Goal: Task Accomplishment & Management: Use online tool/utility

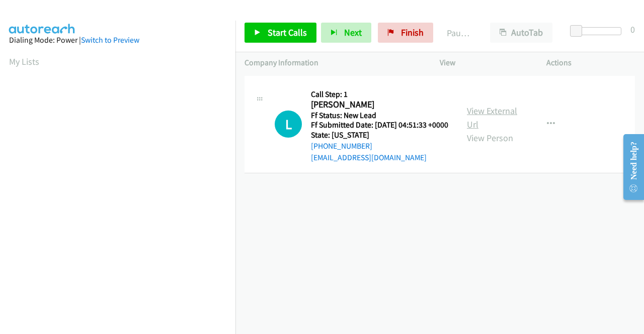
click at [497, 115] on link "View External Url" at bounding box center [492, 117] width 50 height 25
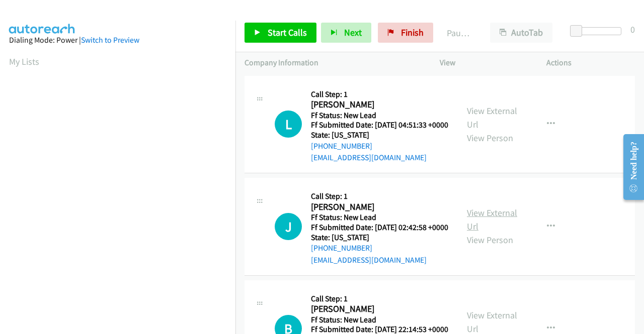
click at [494, 229] on link "View External Url" at bounding box center [492, 219] width 50 height 25
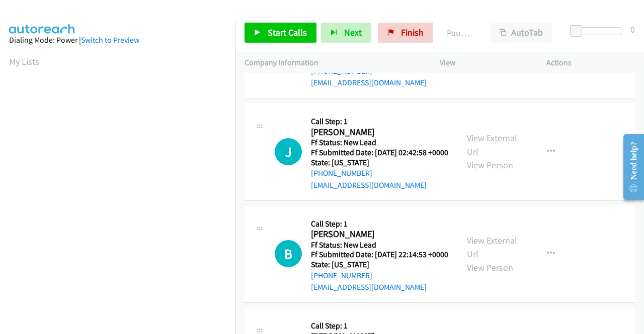
scroll to position [101, 0]
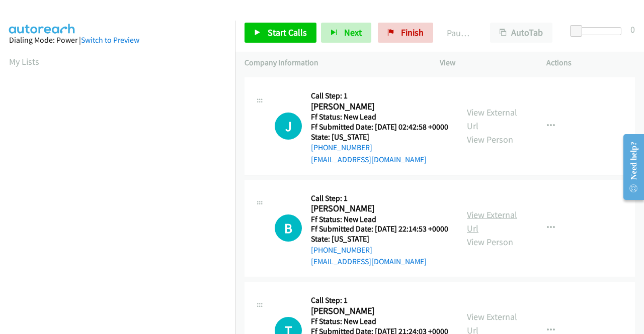
click at [487, 234] on link "View External Url" at bounding box center [492, 221] width 50 height 25
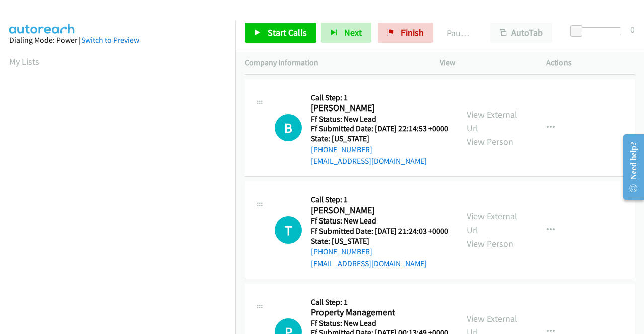
scroll to position [251, 0]
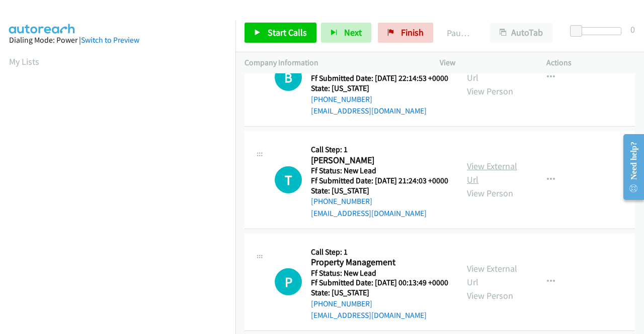
click at [479, 186] on link "View External Url" at bounding box center [492, 172] width 50 height 25
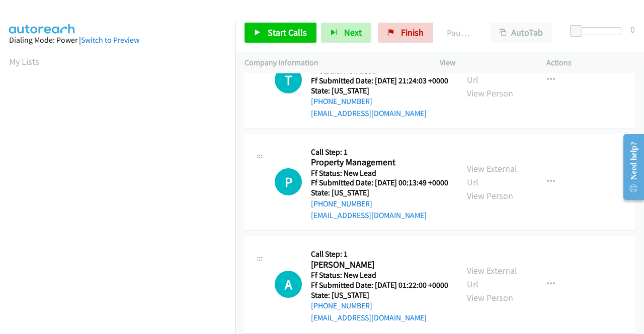
scroll to position [352, 0]
click at [485, 188] on link "View External Url" at bounding box center [492, 174] width 50 height 25
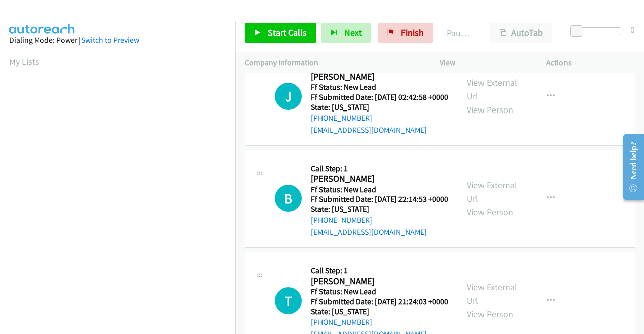
scroll to position [0, 0]
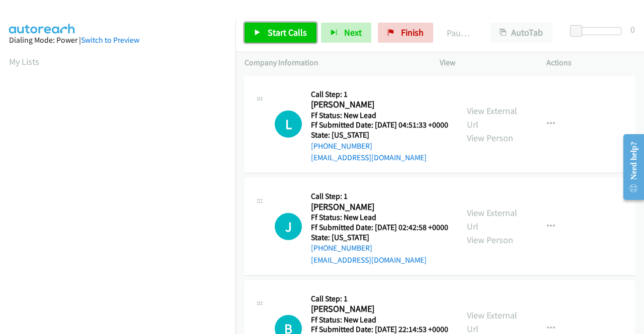
click at [279, 32] on span "Start Calls" at bounding box center [286, 33] width 39 height 12
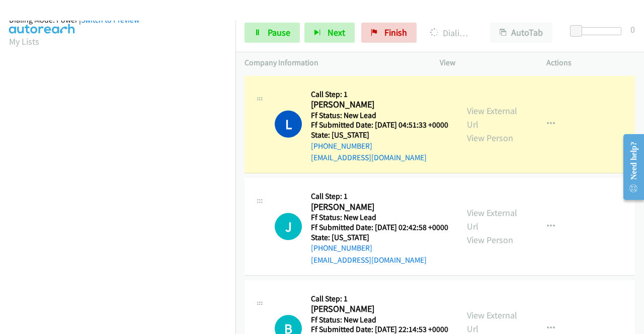
scroll to position [229, 0]
click at [275, 40] on link "Pause" at bounding box center [271, 33] width 55 height 20
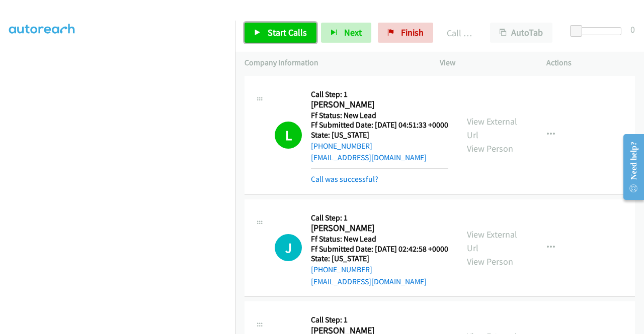
click at [302, 33] on span "Start Calls" at bounding box center [286, 33] width 39 height 12
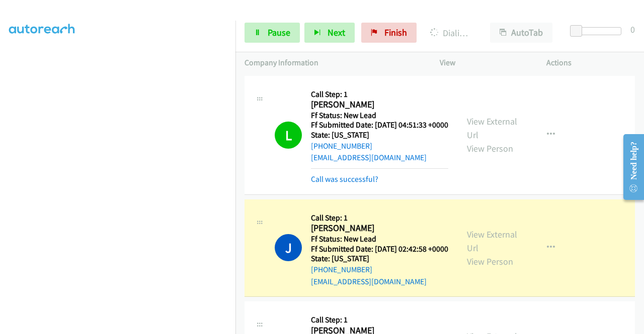
scroll to position [0, 0]
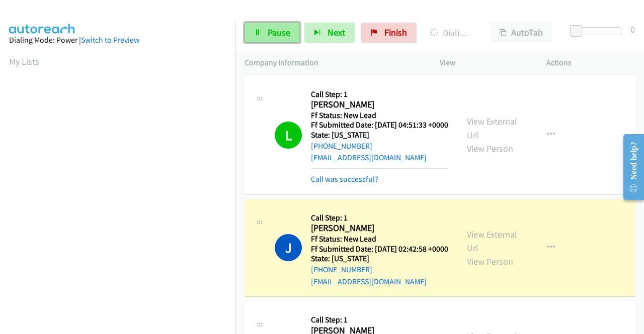
click at [286, 33] on span "Pause" at bounding box center [278, 33] width 23 height 12
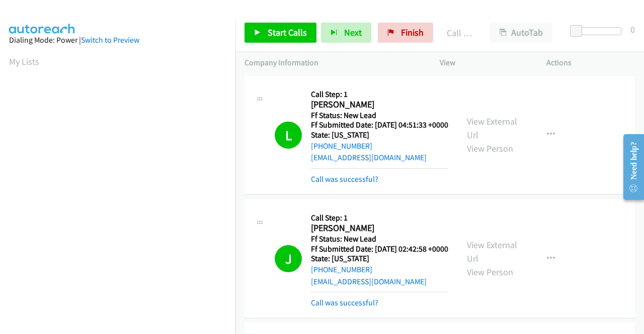
scroll to position [229, 0]
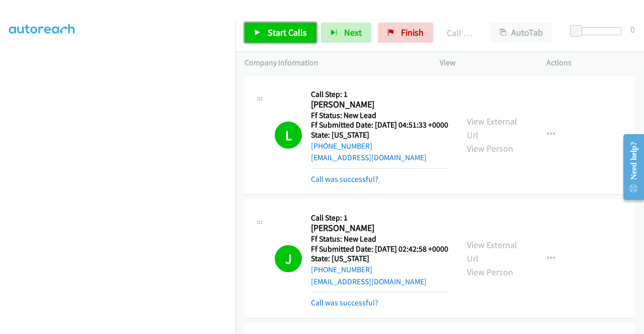
click at [290, 39] on link "Start Calls" at bounding box center [280, 33] width 72 height 20
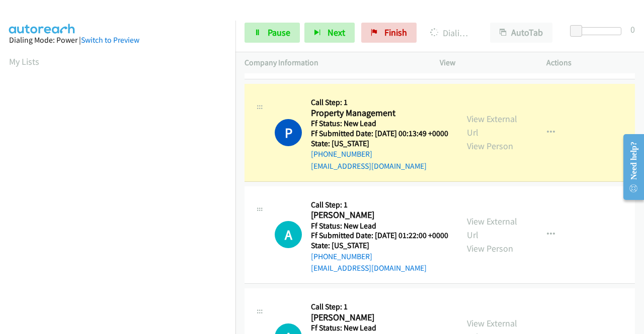
scroll to position [503, 0]
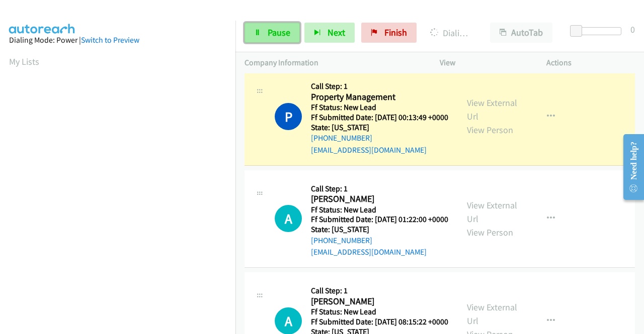
click at [270, 29] on span "Pause" at bounding box center [278, 33] width 23 height 12
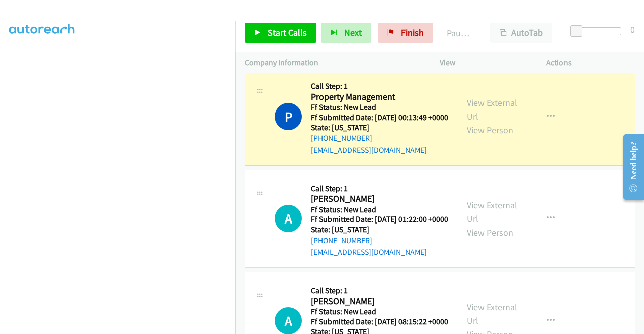
scroll to position [0, 0]
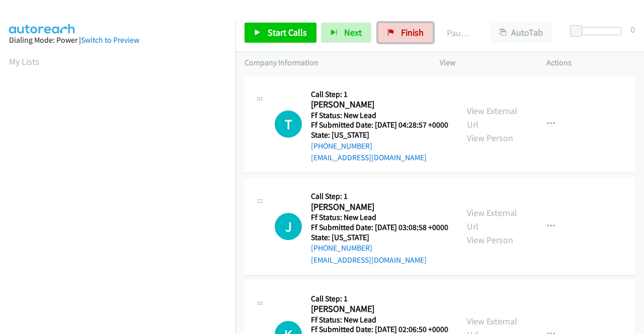
drag, startPoint x: 416, startPoint y: 38, endPoint x: 363, endPoint y: 49, distance: 54.3
click at [416, 38] on link "Finish" at bounding box center [405, 33] width 55 height 20
click at [474, 118] on link "View External Url" at bounding box center [492, 117] width 50 height 25
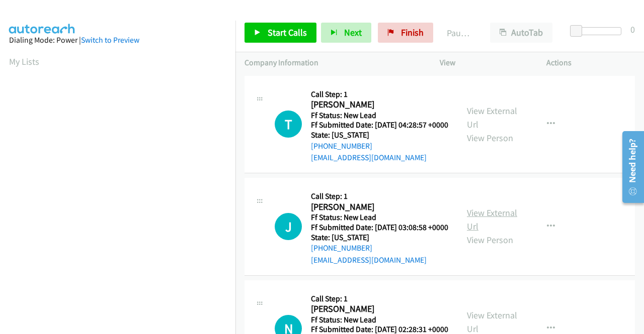
click at [500, 232] on link "View External Url" at bounding box center [492, 219] width 50 height 25
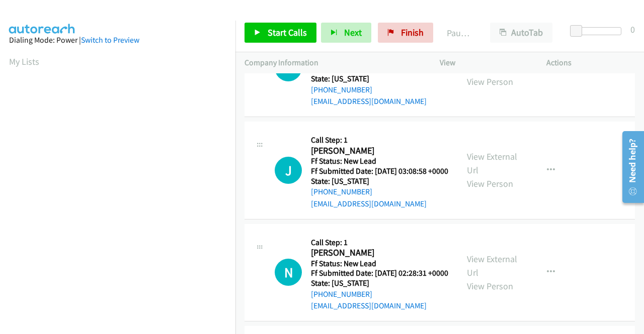
scroll to position [101, 0]
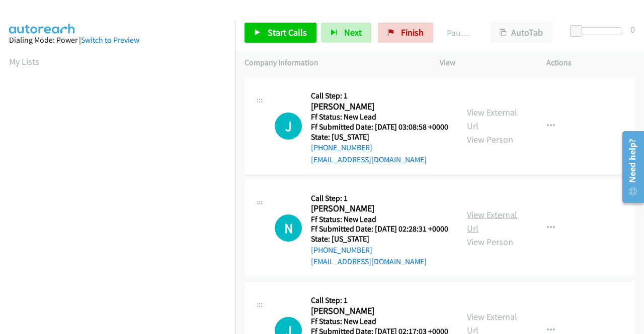
click at [490, 234] on link "View External Url" at bounding box center [492, 221] width 50 height 25
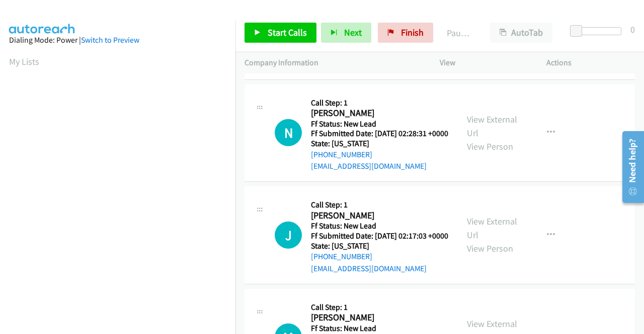
scroll to position [201, 0]
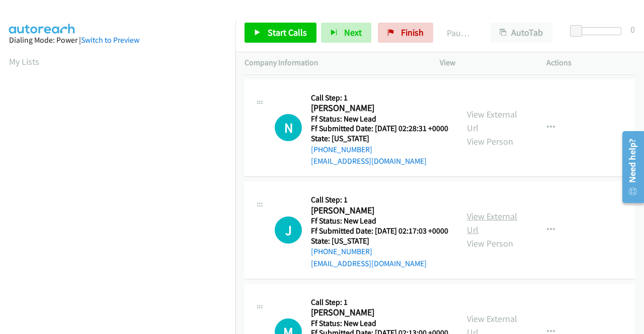
click at [475, 236] on link "View External Url" at bounding box center [492, 223] width 50 height 25
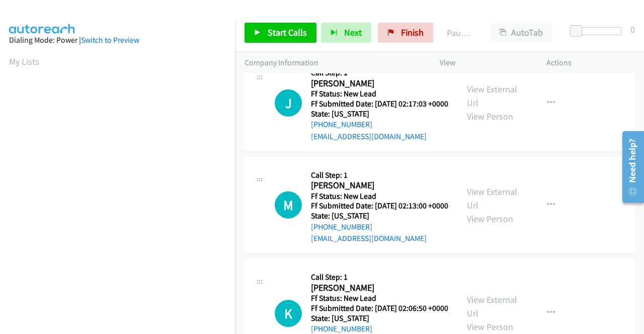
scroll to position [352, 0]
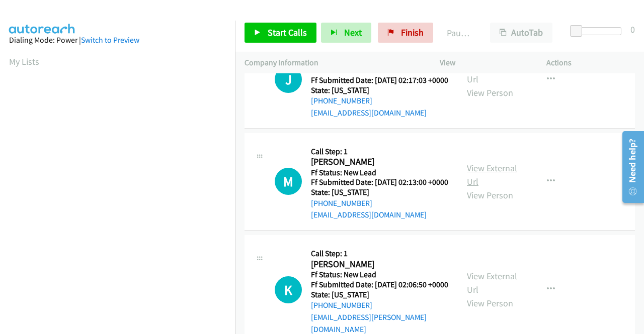
click at [497, 188] on link "View External Url" at bounding box center [492, 174] width 50 height 25
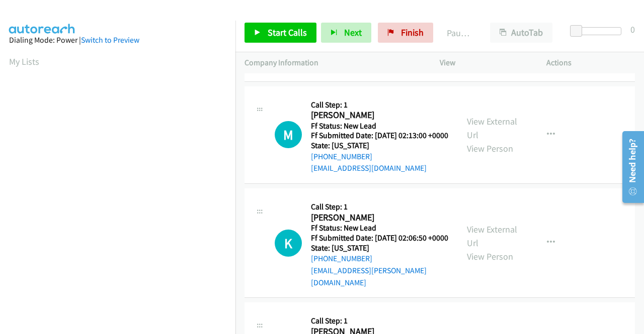
scroll to position [452, 0]
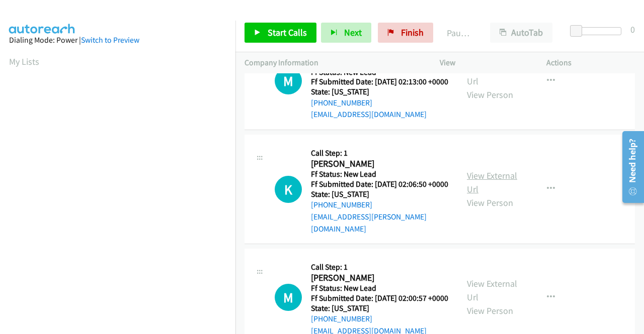
click at [474, 195] on link "View External Url" at bounding box center [492, 182] width 50 height 25
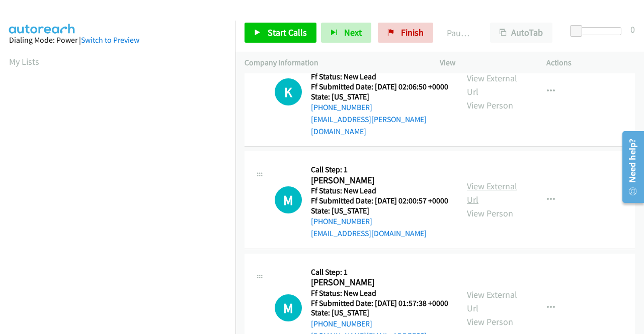
scroll to position [553, 0]
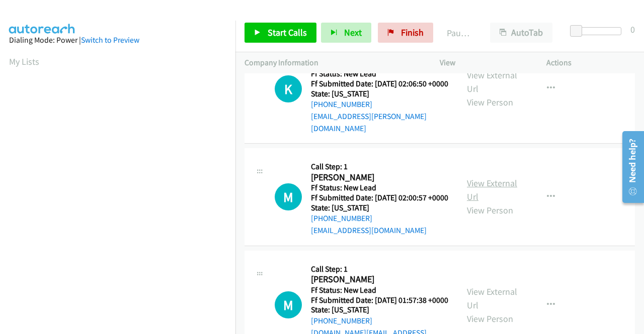
click at [477, 203] on link "View External Url" at bounding box center [492, 189] width 50 height 25
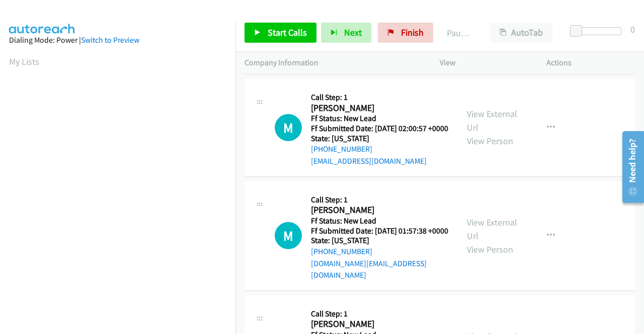
scroll to position [654, 0]
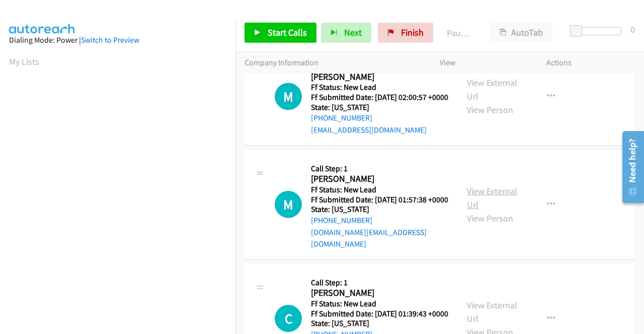
click at [498, 211] on link "View External Url" at bounding box center [492, 198] width 50 height 25
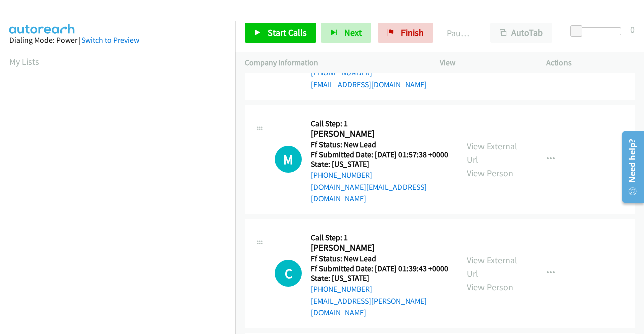
scroll to position [754, 0]
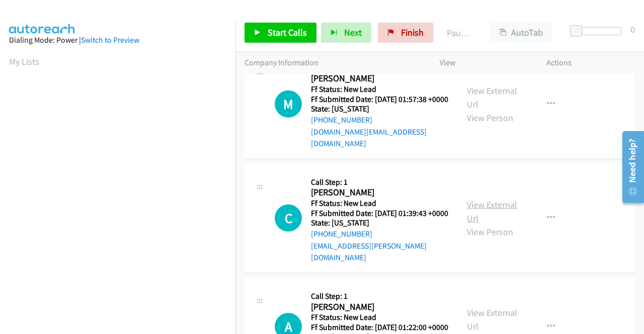
click at [472, 224] on link "View External Url" at bounding box center [492, 211] width 50 height 25
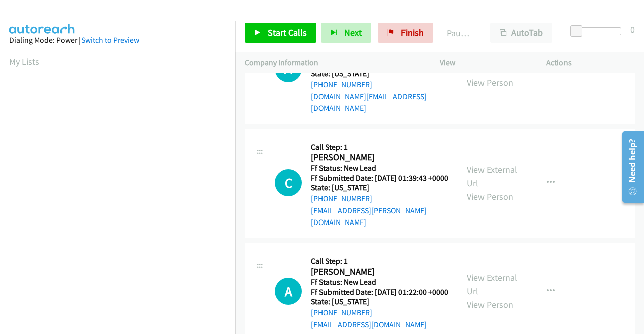
scroll to position [855, 0]
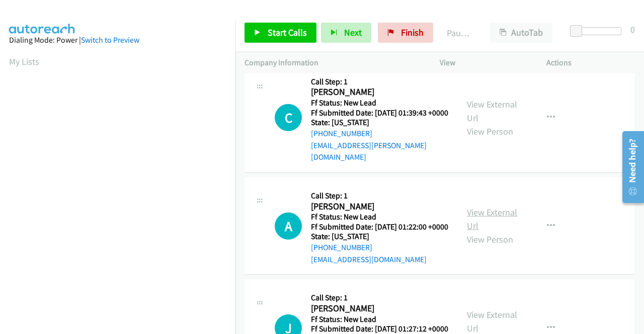
click at [487, 232] on link "View External Url" at bounding box center [492, 219] width 50 height 25
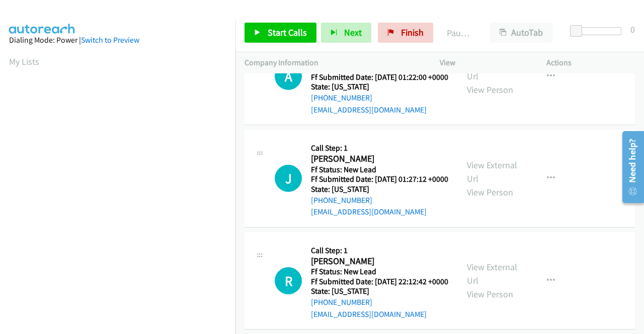
scroll to position [1006, 0]
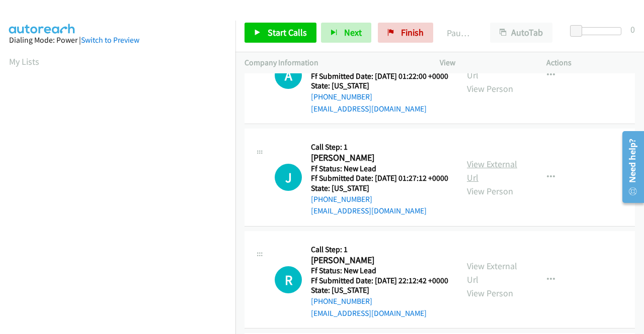
click at [477, 184] on link "View External Url" at bounding box center [492, 170] width 50 height 25
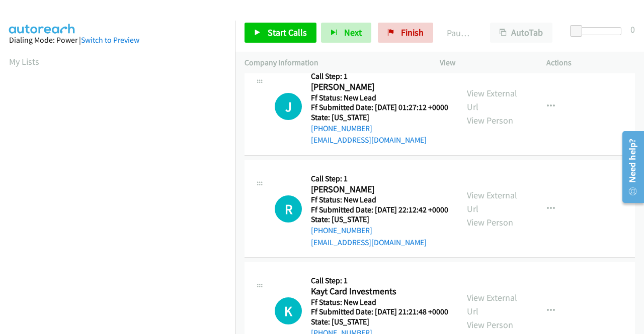
scroll to position [1106, 0]
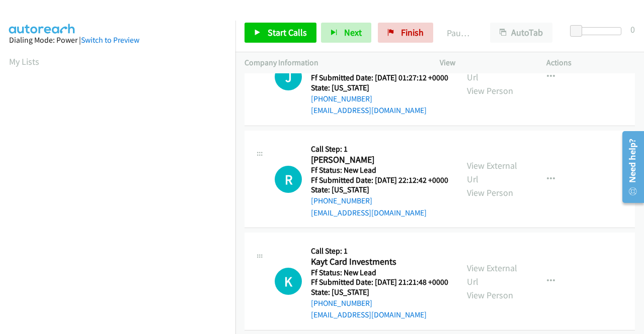
click at [486, 200] on div "View External Url View Person" at bounding box center [493, 179] width 52 height 41
click at [490, 185] on link "View External Url" at bounding box center [492, 172] width 50 height 25
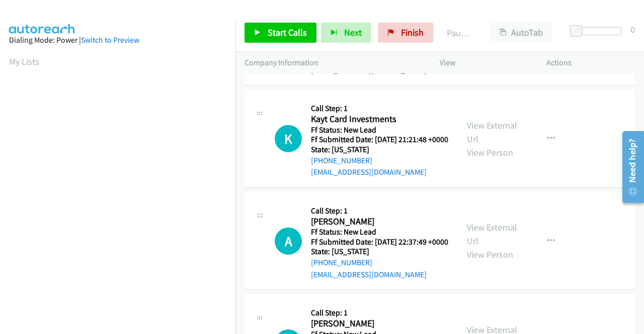
scroll to position [1257, 0]
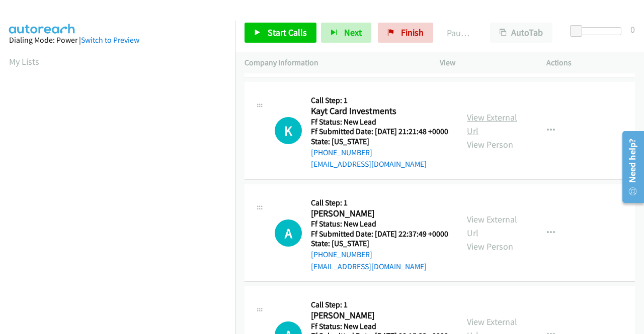
click at [476, 137] on link "View External Url" at bounding box center [492, 124] width 50 height 25
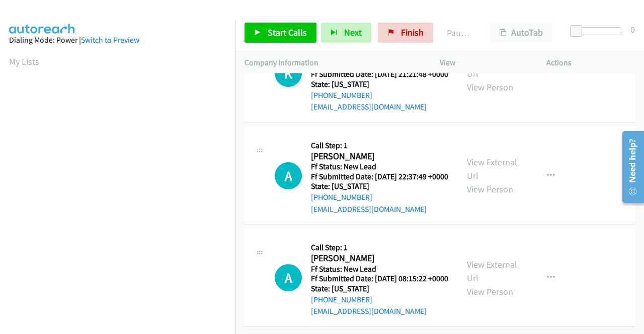
scroll to position [1357, 0]
click at [480, 181] on link "View External Url" at bounding box center [492, 168] width 50 height 25
click at [484, 259] on link "View External Url" at bounding box center [492, 271] width 50 height 25
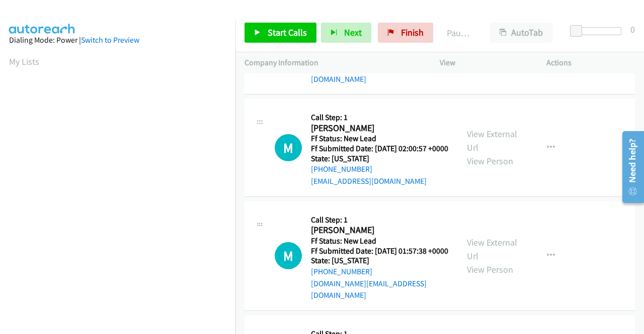
scroll to position [603, 0]
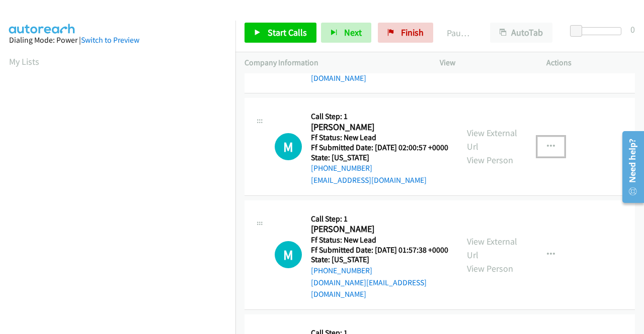
click at [549, 157] on button "button" at bounding box center [550, 147] width 27 height 20
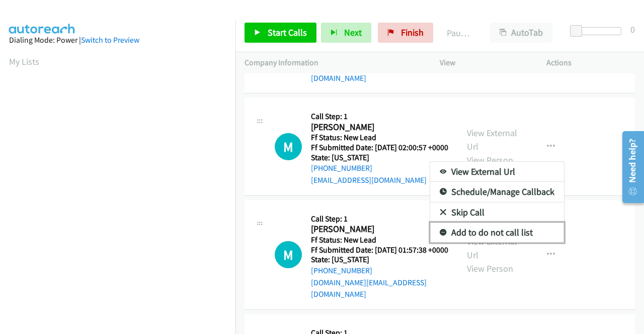
click at [491, 243] on link "Add to do not call list" at bounding box center [497, 233] width 134 height 20
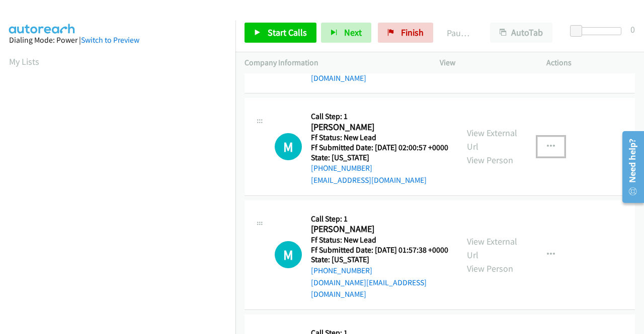
click at [549, 157] on button "button" at bounding box center [550, 147] width 27 height 20
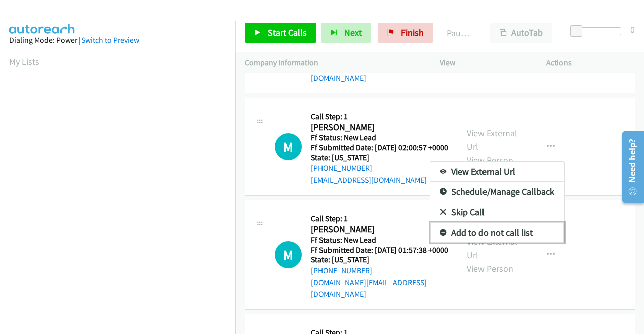
click at [456, 243] on link "Add to do not call list" at bounding box center [497, 233] width 134 height 20
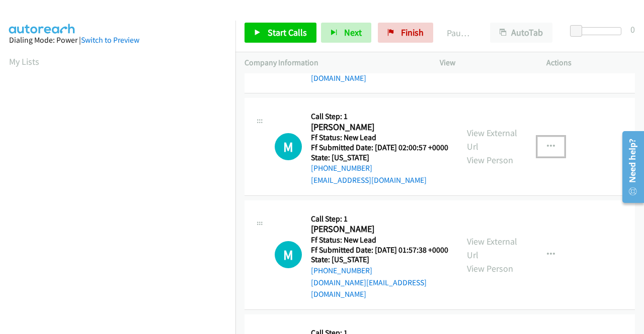
click at [547, 151] on icon "button" at bounding box center [551, 147] width 8 height 8
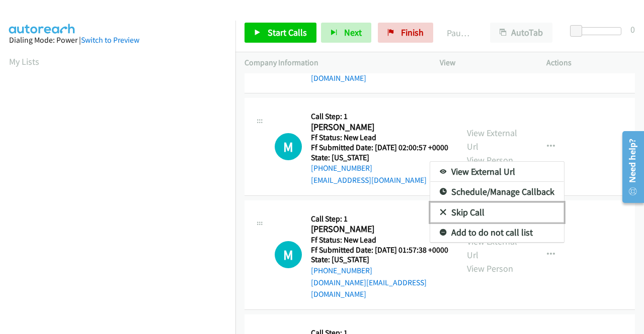
click at [469, 223] on link "Skip Call" at bounding box center [497, 213] width 134 height 20
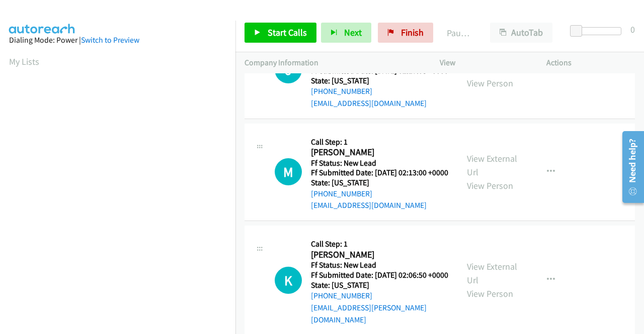
scroll to position [0, 0]
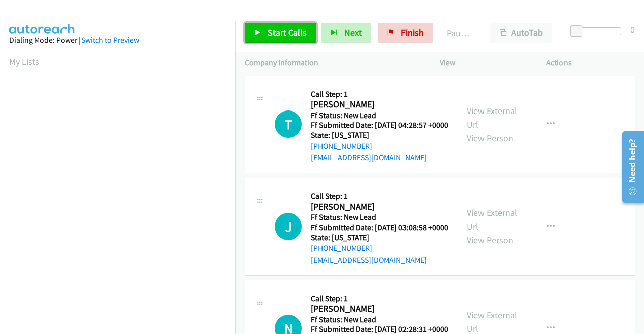
click at [291, 35] on span "Start Calls" at bounding box center [286, 33] width 39 height 12
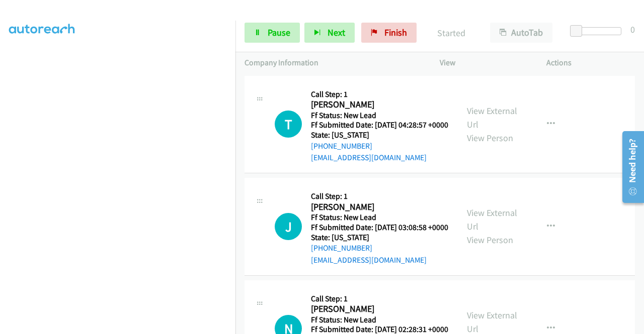
scroll to position [229, 0]
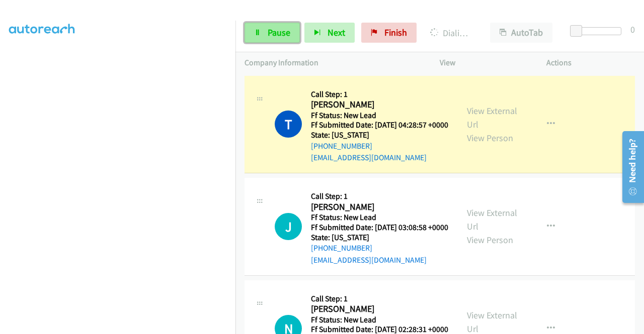
click at [285, 31] on span "Pause" at bounding box center [278, 33] width 23 height 12
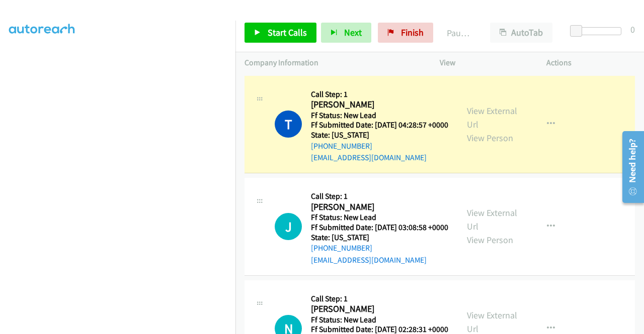
scroll to position [0, 0]
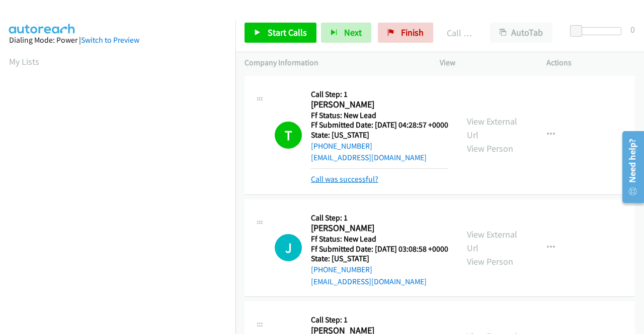
click at [360, 184] on link "Call was successful?" at bounding box center [344, 179] width 67 height 10
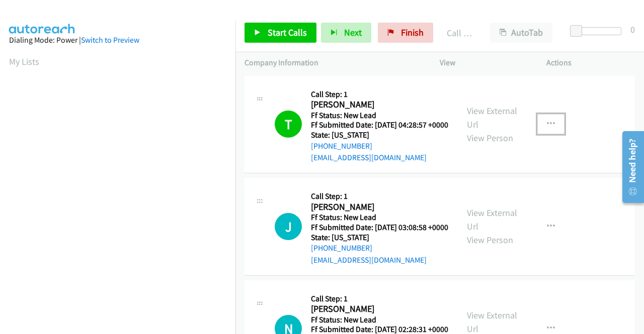
click at [547, 128] on icon "button" at bounding box center [551, 124] width 8 height 8
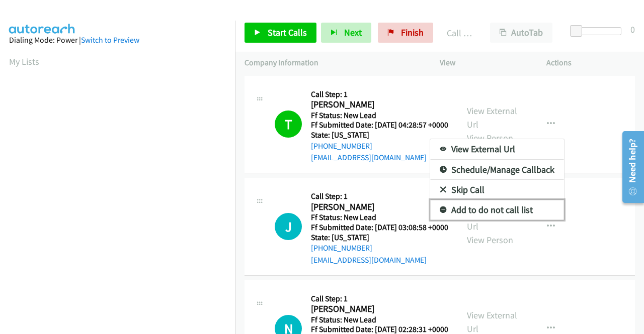
click at [511, 218] on link "Add to do not call list" at bounding box center [497, 210] width 134 height 20
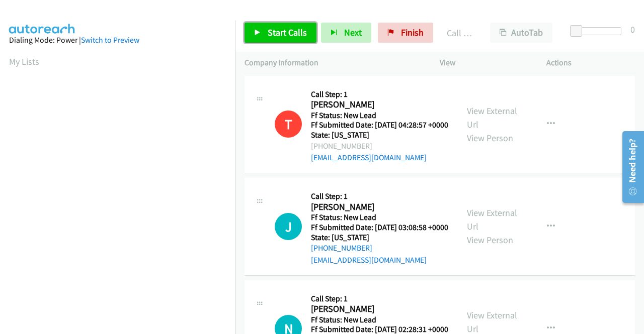
click at [303, 38] on span "Start Calls" at bounding box center [286, 33] width 39 height 12
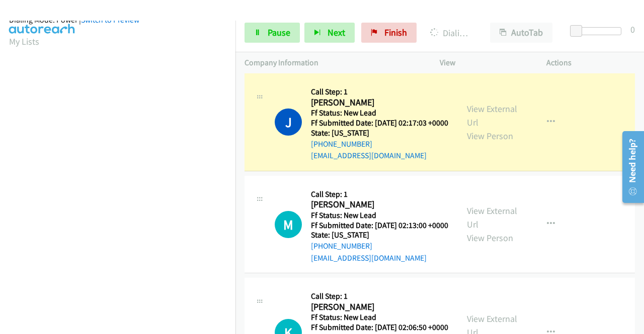
scroll to position [229, 0]
click at [277, 39] on link "Pause" at bounding box center [271, 33] width 55 height 20
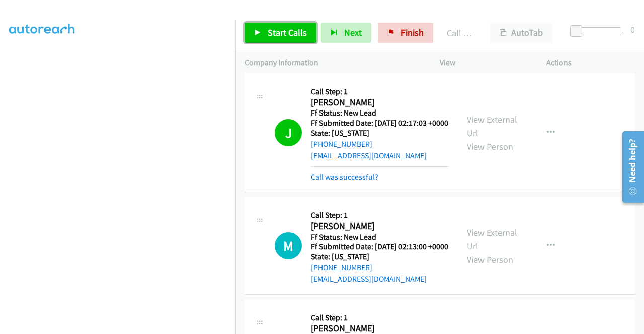
click at [300, 41] on link "Start Calls" at bounding box center [280, 33] width 72 height 20
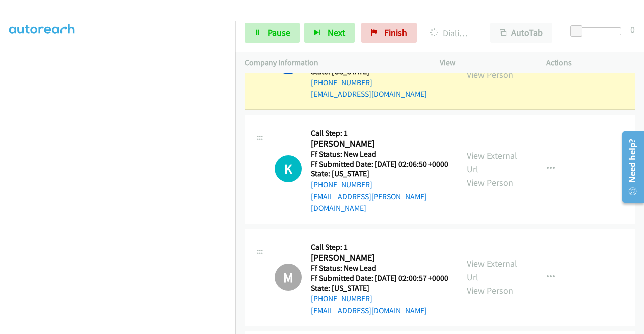
scroll to position [553, 0]
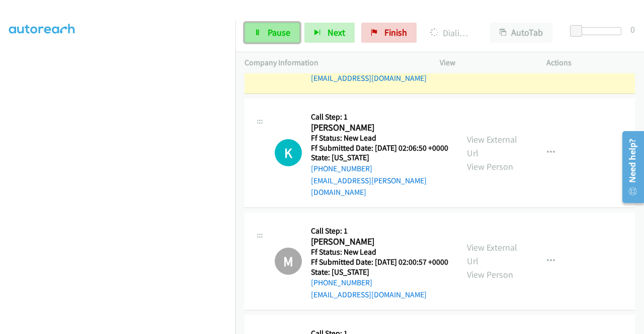
click at [281, 28] on span "Pause" at bounding box center [278, 33] width 23 height 12
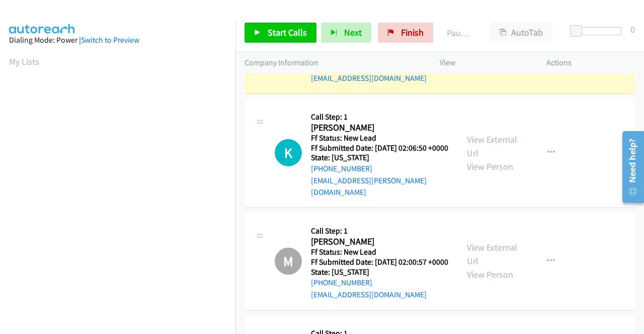
scroll to position [563, 0]
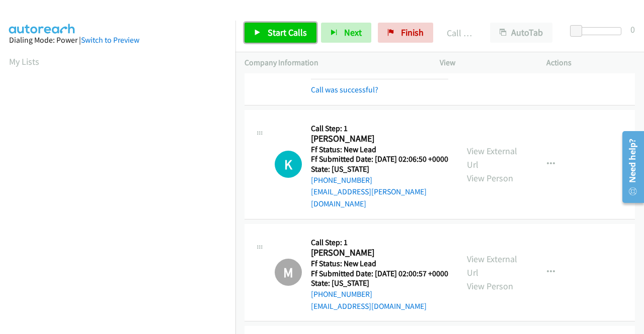
click at [288, 36] on span "Start Calls" at bounding box center [286, 33] width 39 height 12
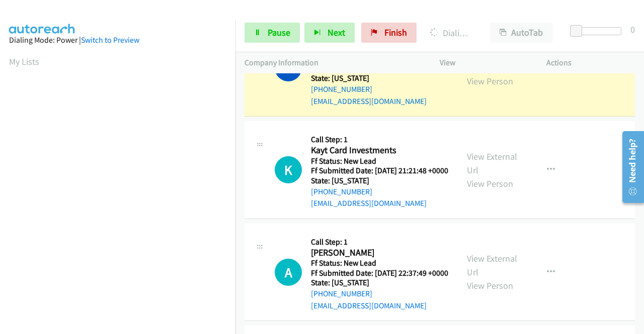
scroll to position [1289, 0]
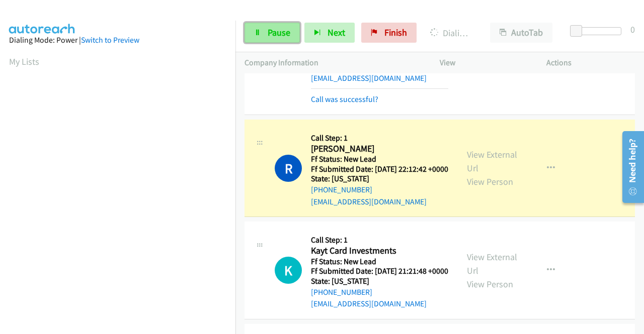
click at [294, 36] on link "Pause" at bounding box center [271, 33] width 55 height 20
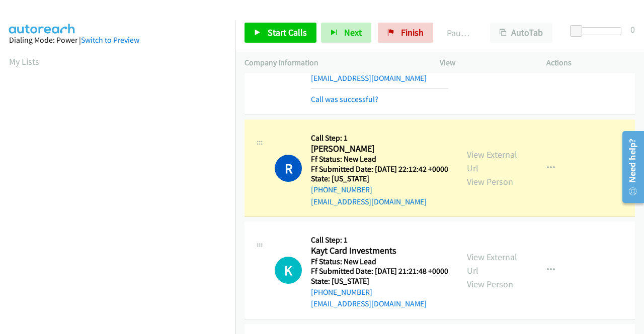
scroll to position [229, 0]
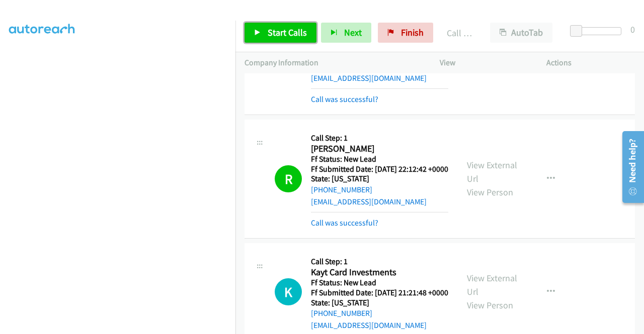
click at [295, 33] on span "Start Calls" at bounding box center [286, 33] width 39 height 12
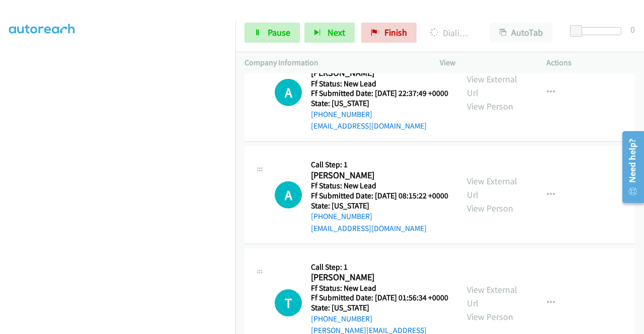
scroll to position [1641, 0]
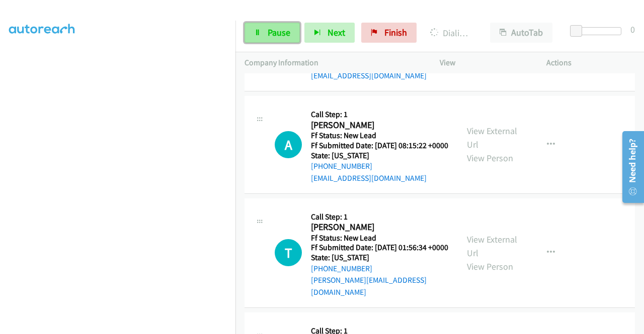
click at [277, 32] on span "Pause" at bounding box center [278, 33] width 23 height 12
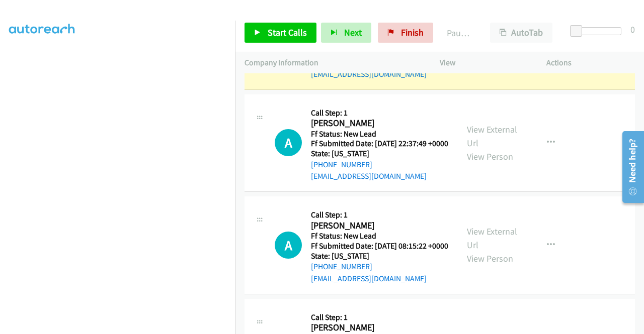
scroll to position [28, 0]
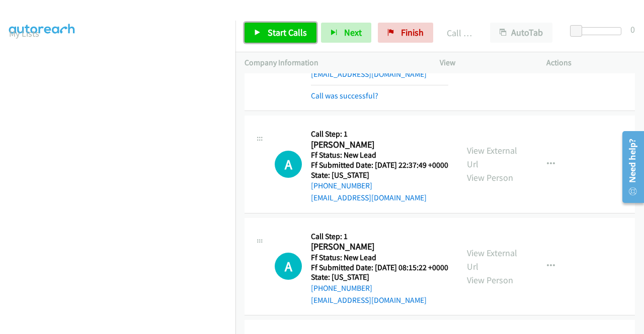
click at [299, 33] on span "Start Calls" at bounding box center [286, 33] width 39 height 12
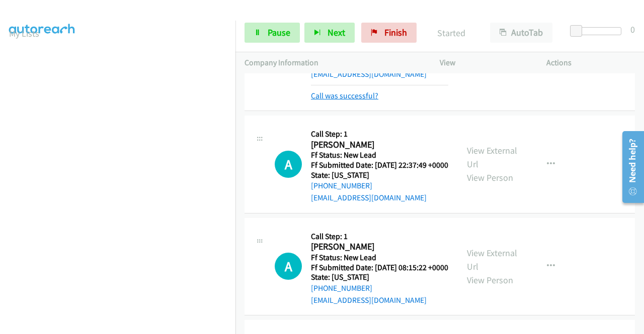
click at [344, 101] on link "Call was successful?" at bounding box center [344, 96] width 67 height 10
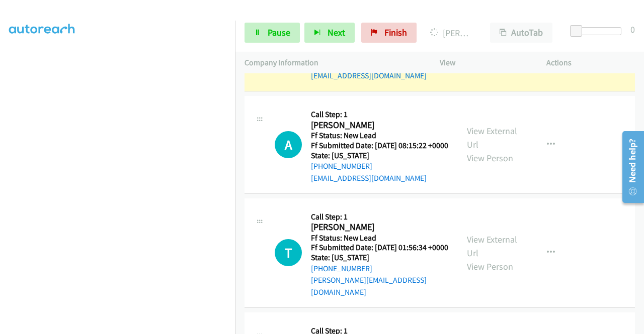
scroll to position [0, 0]
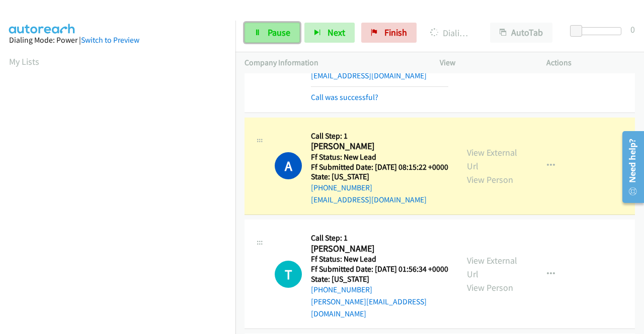
click at [284, 29] on span "Pause" at bounding box center [278, 33] width 23 height 12
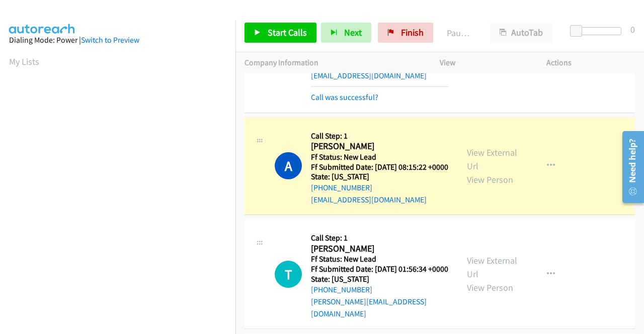
scroll to position [229, 0]
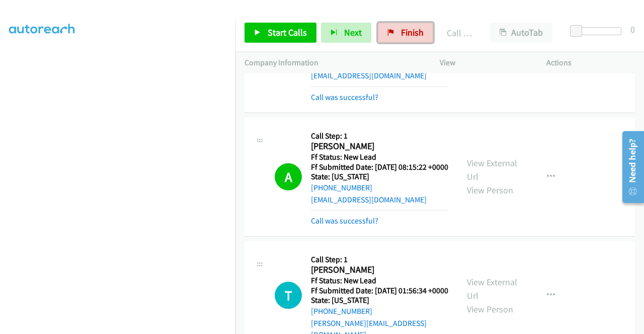
drag, startPoint x: 398, startPoint y: 32, endPoint x: 363, endPoint y: 49, distance: 38.9
click at [401, 32] on span "Finish" at bounding box center [412, 33] width 23 height 12
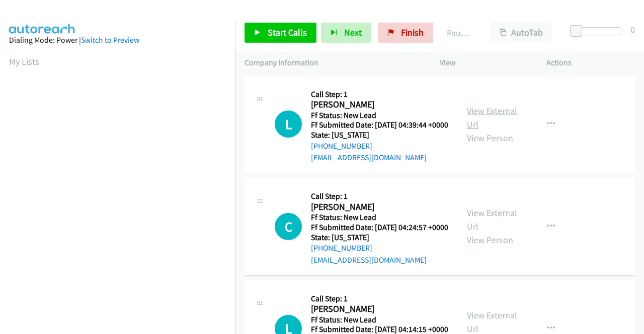
click at [501, 111] on link "View External Url" at bounding box center [492, 117] width 50 height 25
click at [486, 228] on link "View External Url" at bounding box center [492, 219] width 50 height 25
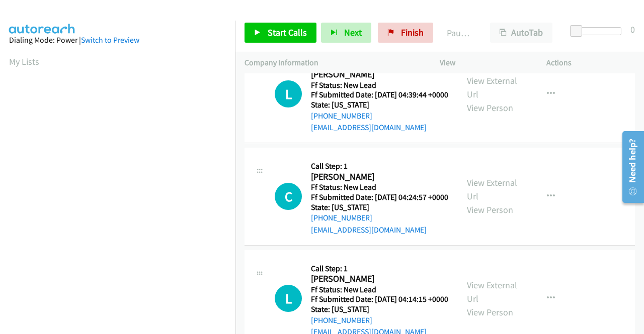
scroll to position [101, 0]
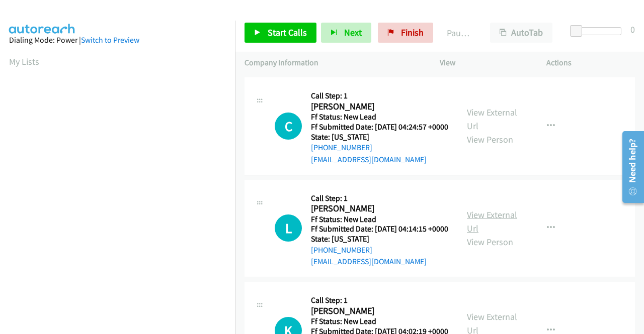
click at [488, 234] on link "View External Url" at bounding box center [492, 221] width 50 height 25
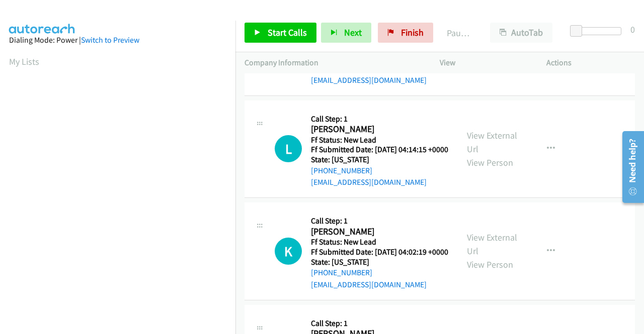
scroll to position [251, 0]
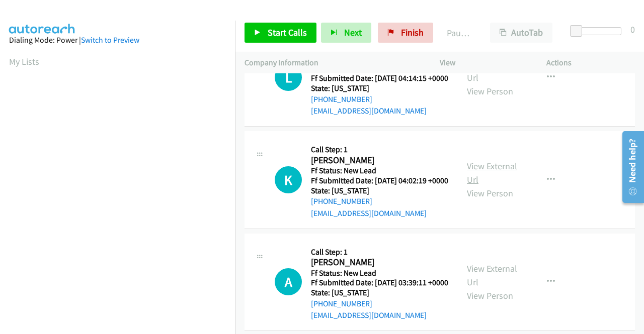
click at [482, 186] on link "View External Url" at bounding box center [492, 172] width 50 height 25
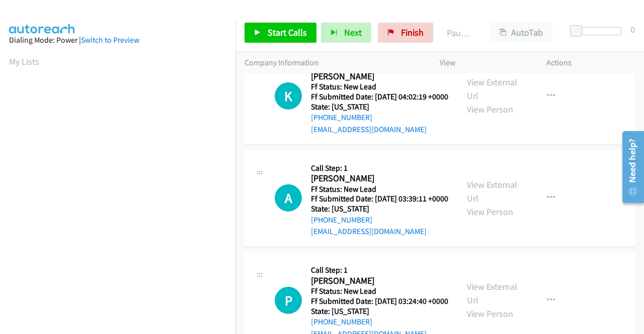
scroll to position [352, 0]
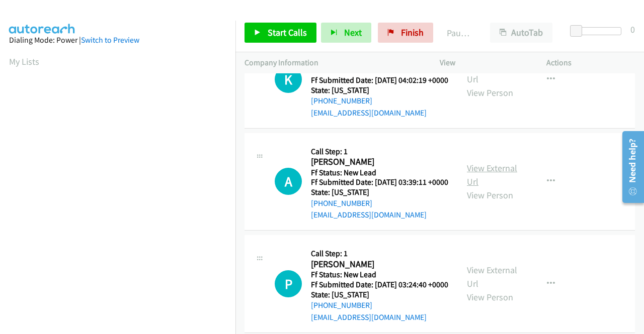
click at [500, 188] on link "View External Url" at bounding box center [492, 174] width 50 height 25
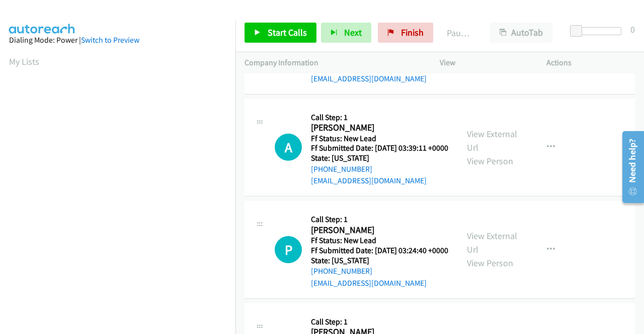
scroll to position [402, 0]
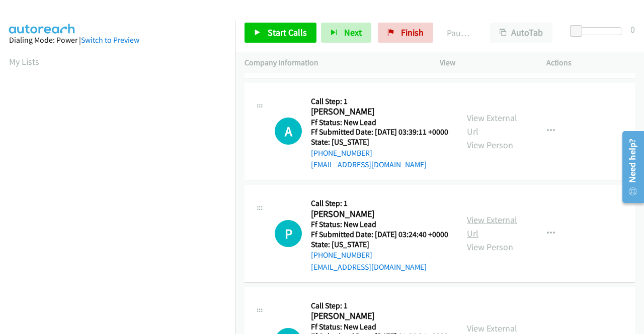
click at [481, 239] on link "View External Url" at bounding box center [492, 226] width 50 height 25
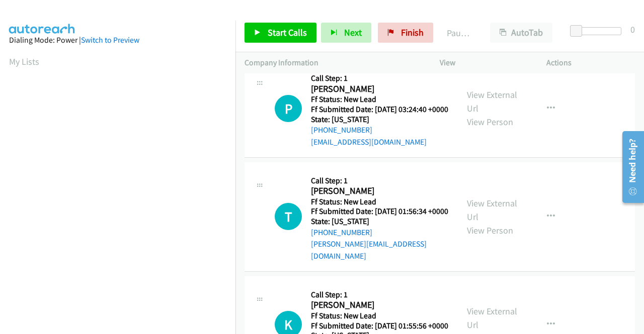
scroll to position [553, 0]
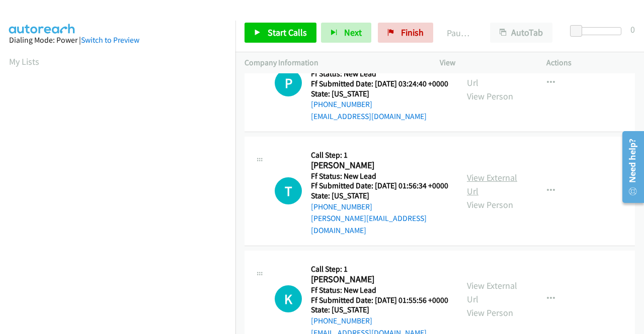
click at [493, 197] on link "View External Url" at bounding box center [492, 184] width 50 height 25
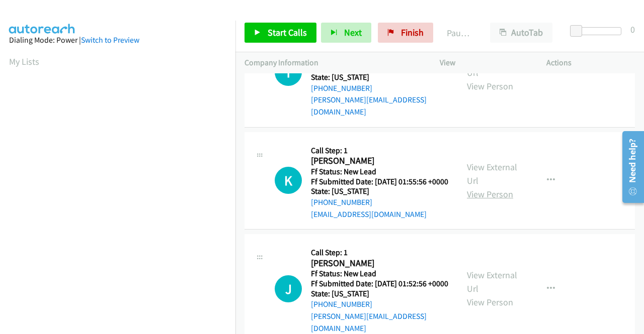
scroll to position [704, 0]
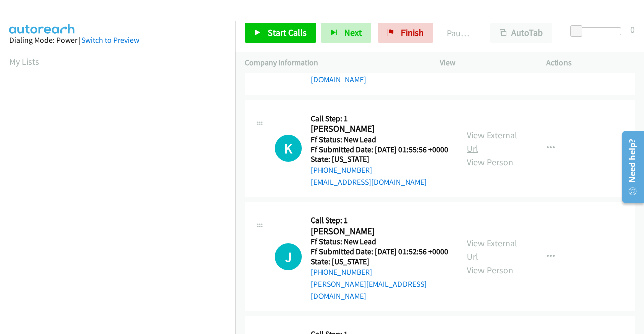
click at [504, 154] on link "View External Url" at bounding box center [492, 141] width 50 height 25
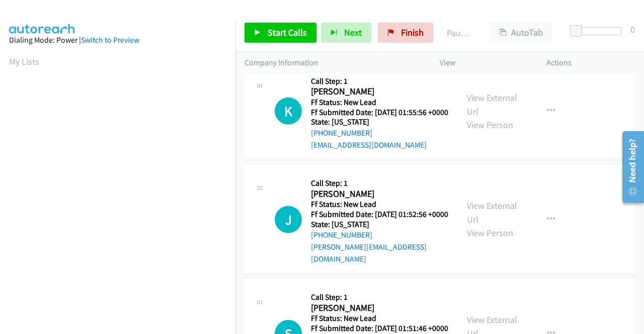
scroll to position [754, 0]
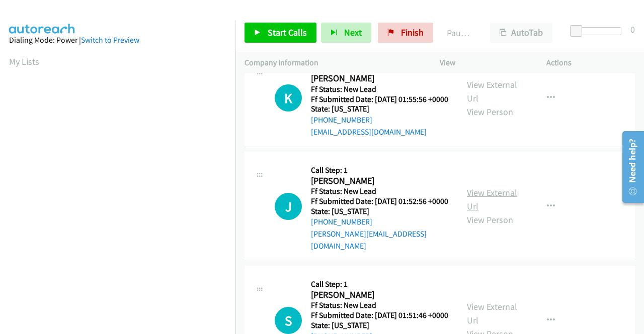
click at [490, 212] on link "View External Url" at bounding box center [492, 199] width 50 height 25
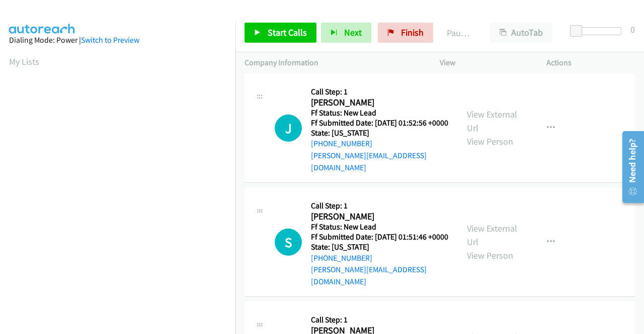
scroll to position [855, 0]
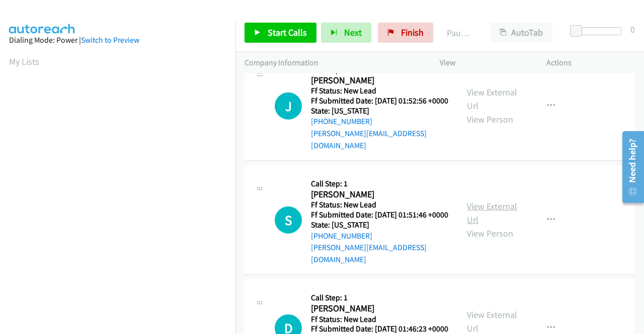
click at [480, 226] on link "View External Url" at bounding box center [492, 213] width 50 height 25
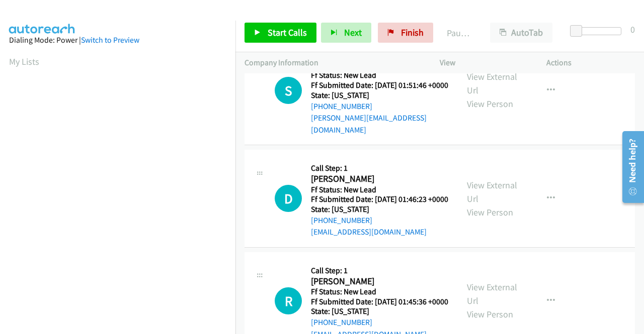
scroll to position [1006, 0]
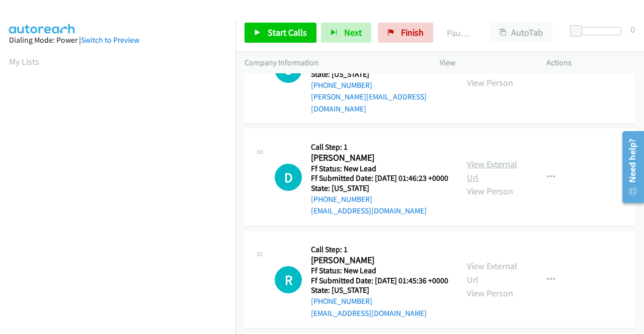
click at [487, 184] on link "View External Url" at bounding box center [492, 170] width 50 height 25
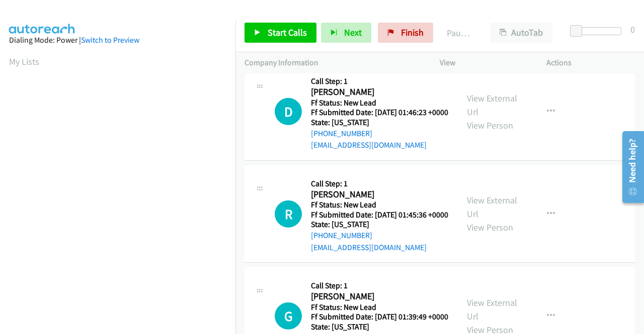
scroll to position [1106, 0]
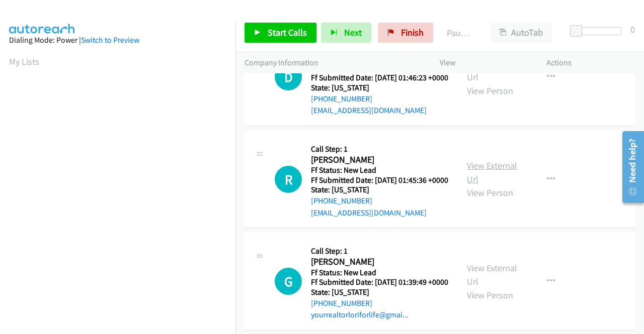
click at [475, 185] on link "View External Url" at bounding box center [492, 172] width 50 height 25
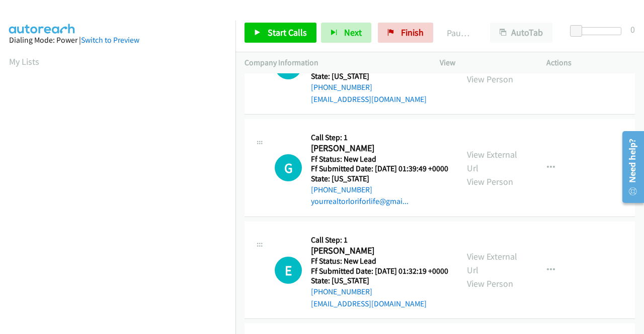
scroll to position [1257, 0]
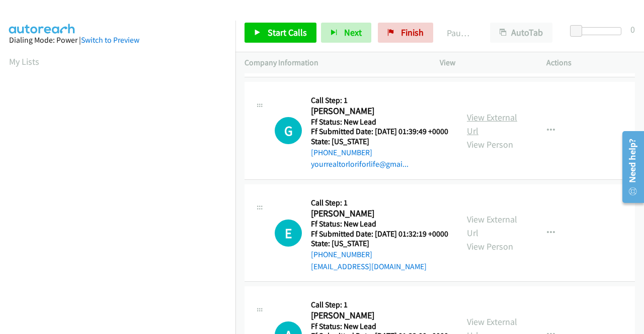
click at [472, 137] on link "View External Url" at bounding box center [492, 124] width 50 height 25
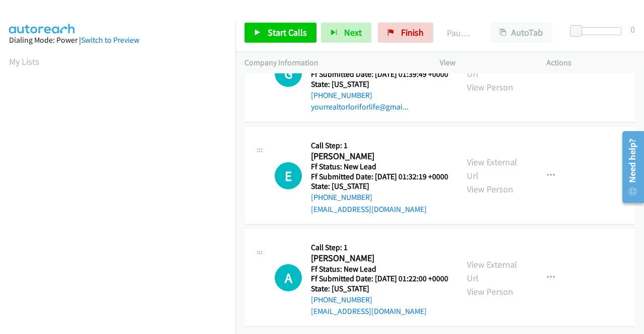
scroll to position [1357, 0]
click at [479, 181] on link "View External Url" at bounding box center [492, 168] width 50 height 25
click at [468, 259] on link "View External Url" at bounding box center [492, 271] width 50 height 25
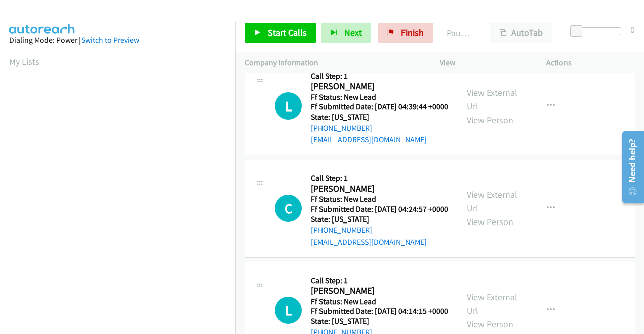
scroll to position [0, 0]
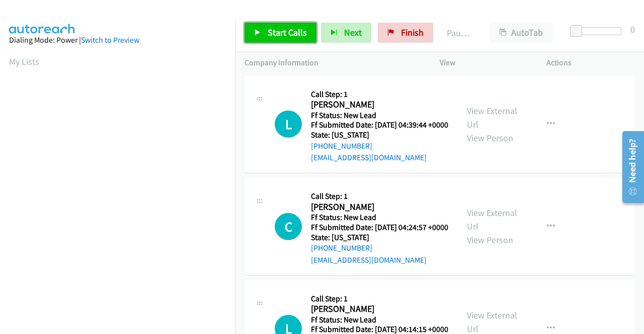
click at [285, 35] on span "Start Calls" at bounding box center [286, 33] width 39 height 12
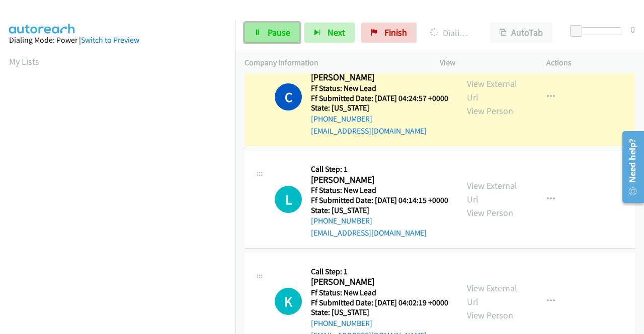
click at [266, 38] on link "Pause" at bounding box center [271, 33] width 55 height 20
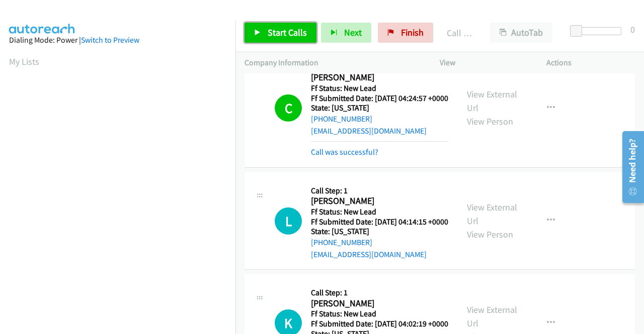
click at [274, 25] on link "Start Calls" at bounding box center [280, 33] width 72 height 20
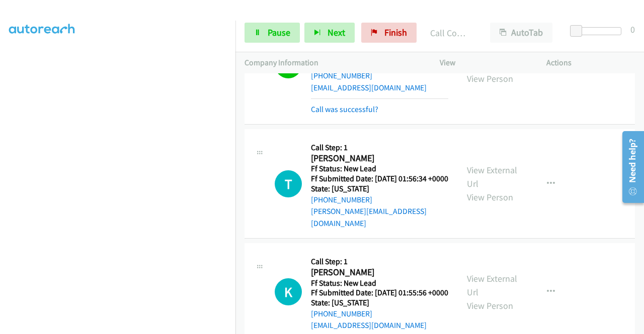
scroll to position [704, 0]
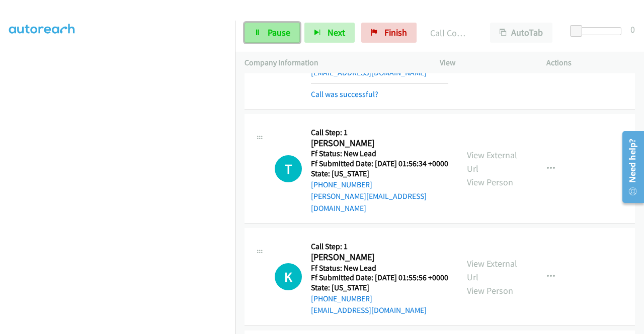
click at [277, 34] on span "Pause" at bounding box center [278, 33] width 23 height 12
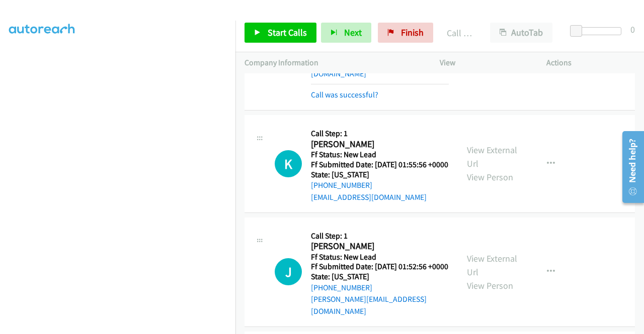
scroll to position [855, 0]
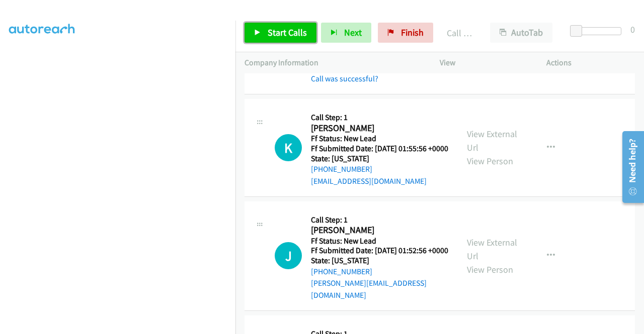
click at [298, 33] on span "Start Calls" at bounding box center [286, 33] width 39 height 12
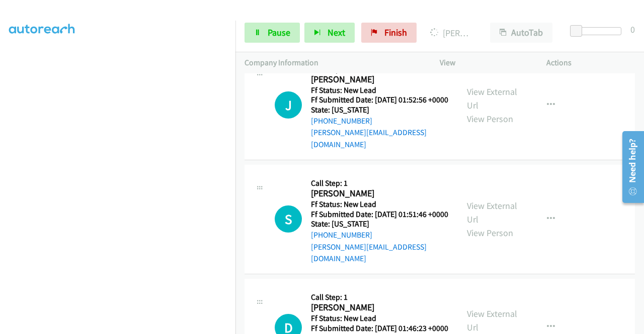
scroll to position [0, 0]
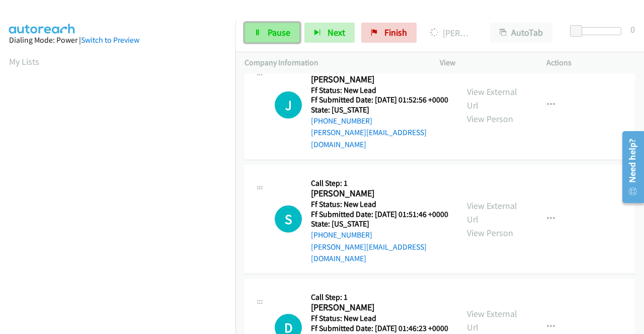
click at [291, 31] on link "Pause" at bounding box center [271, 33] width 55 height 20
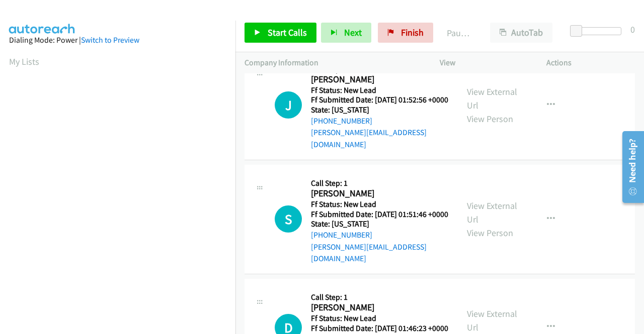
scroll to position [955, 0]
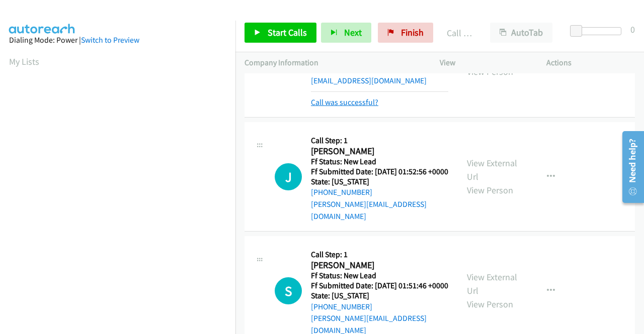
click at [338, 107] on link "Call was successful?" at bounding box center [344, 103] width 67 height 10
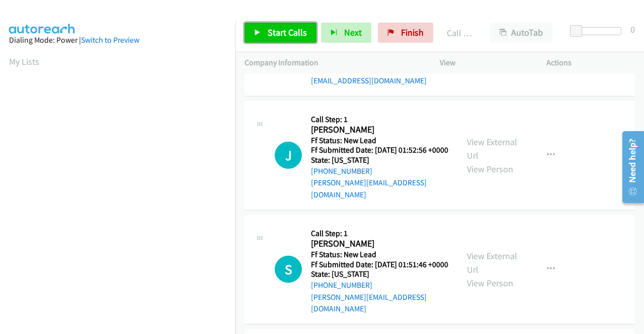
click at [300, 34] on span "Start Calls" at bounding box center [286, 33] width 39 height 12
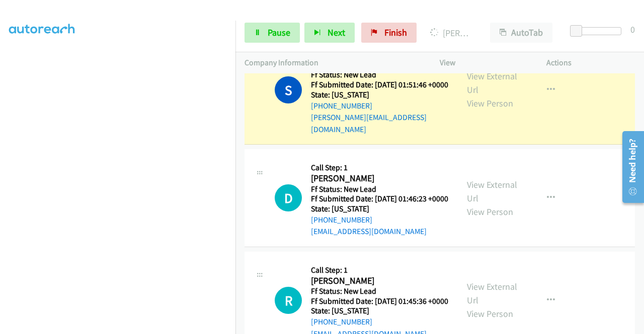
scroll to position [0, 0]
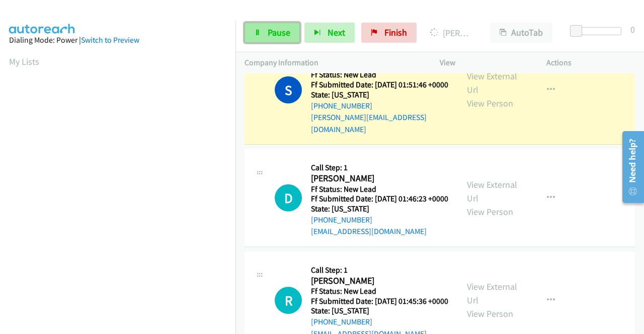
click at [253, 36] on link "Pause" at bounding box center [271, 33] width 55 height 20
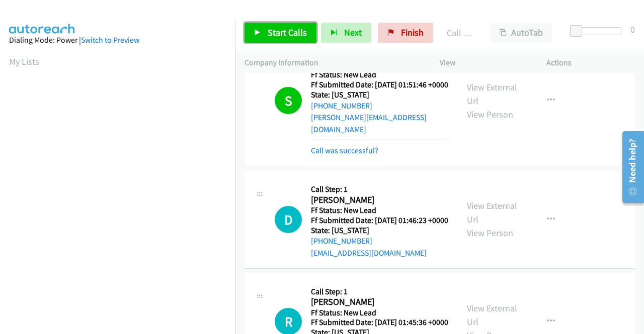
click at [285, 31] on span "Start Calls" at bounding box center [286, 33] width 39 height 12
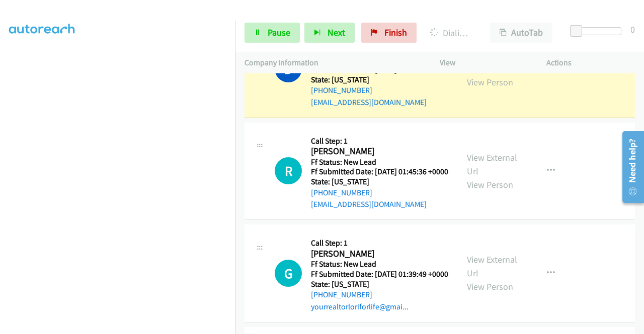
scroll to position [229, 0]
click at [274, 36] on span "Pause" at bounding box center [278, 33] width 23 height 12
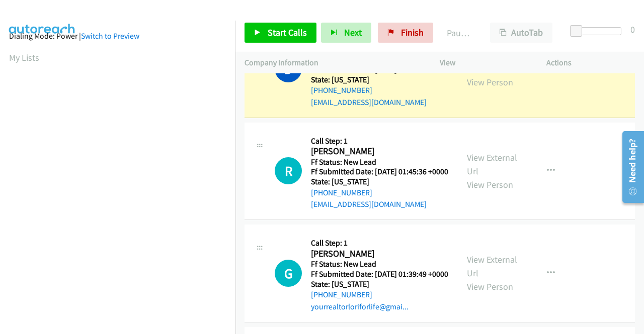
scroll to position [0, 0]
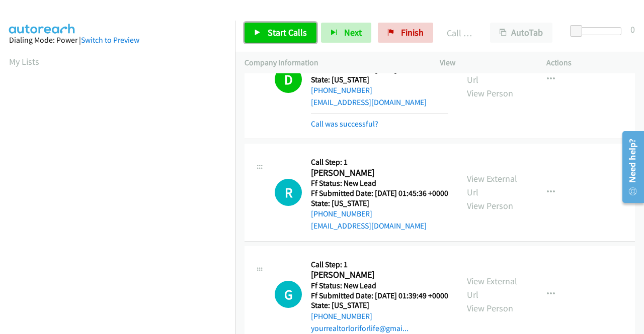
click at [302, 30] on span "Start Calls" at bounding box center [286, 33] width 39 height 12
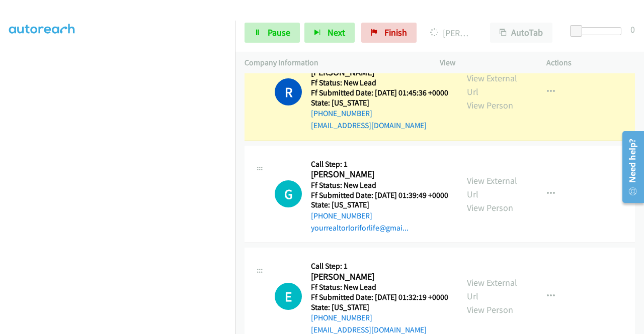
scroll to position [229, 0]
click at [285, 29] on span "Pause" at bounding box center [278, 33] width 23 height 12
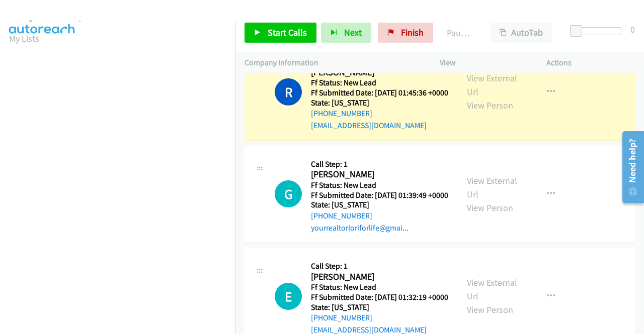
scroll to position [0, 0]
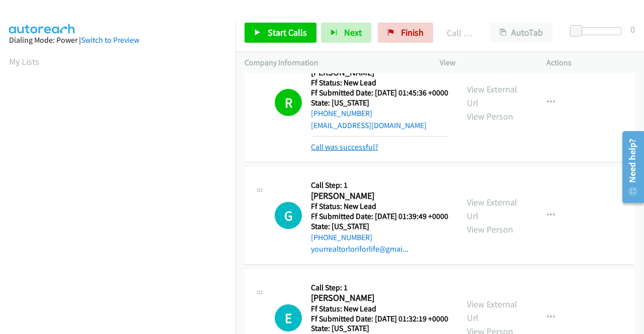
click at [354, 152] on link "Call was successful?" at bounding box center [344, 147] width 67 height 10
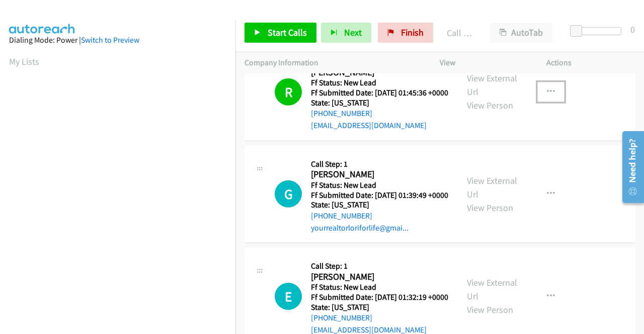
click at [550, 102] on button "button" at bounding box center [550, 92] width 27 height 20
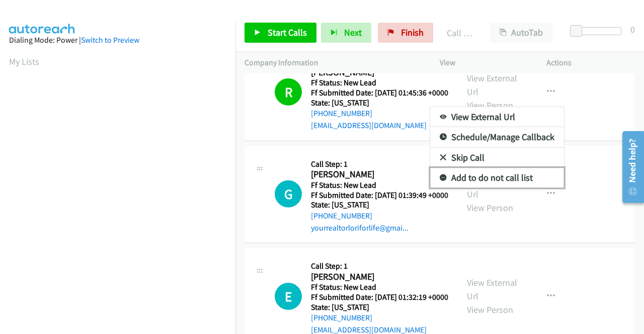
click at [486, 188] on link "Add to do not call list" at bounding box center [497, 178] width 134 height 20
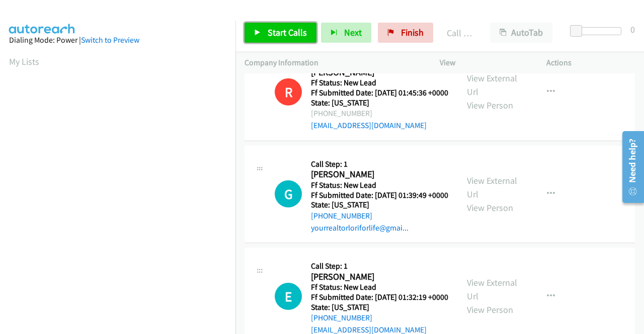
click at [283, 35] on span "Start Calls" at bounding box center [286, 33] width 39 height 12
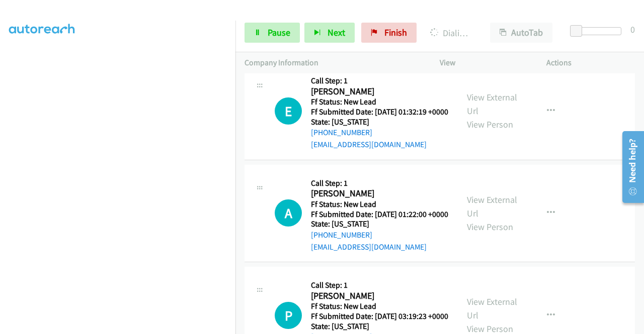
scroll to position [1609, 0]
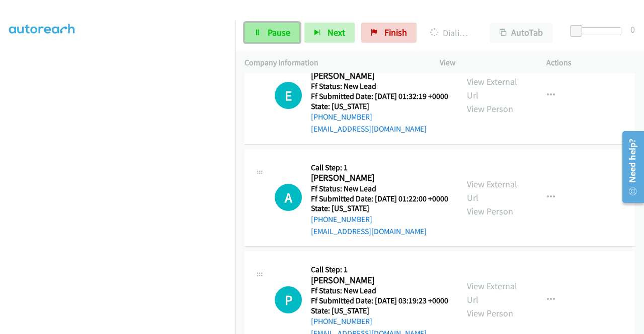
click at [280, 28] on span "Pause" at bounding box center [278, 33] width 23 height 12
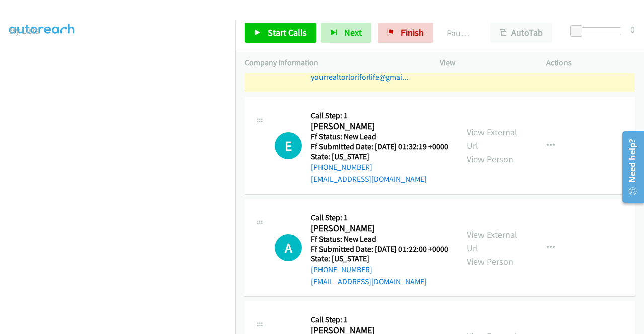
scroll to position [28, 0]
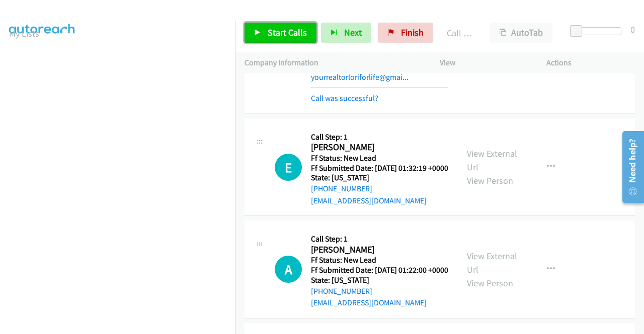
click at [303, 27] on span "Start Calls" at bounding box center [286, 33] width 39 height 12
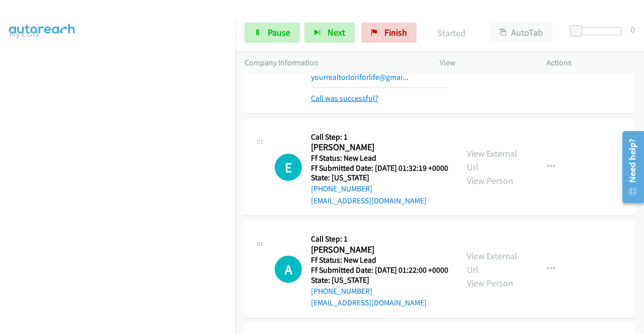
click at [367, 103] on link "Call was successful?" at bounding box center [344, 99] width 67 height 10
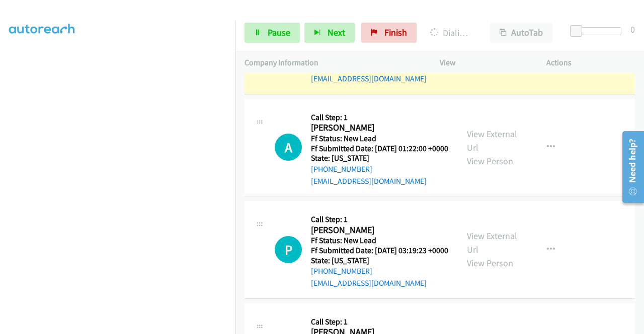
scroll to position [0, 0]
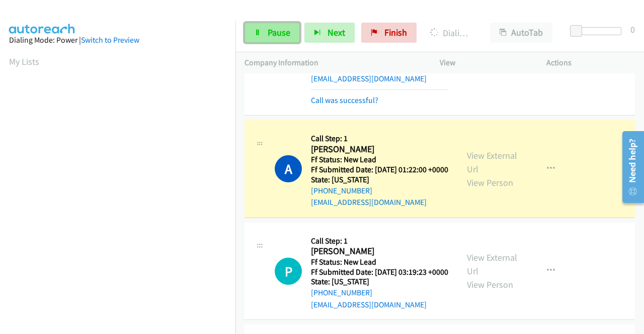
click at [276, 33] on span "Pause" at bounding box center [278, 33] width 23 height 12
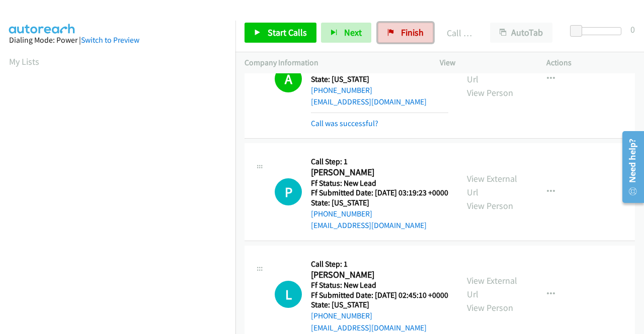
drag, startPoint x: 402, startPoint y: 37, endPoint x: 359, endPoint y: 48, distance: 44.6
click at [402, 37] on span "Finish" at bounding box center [412, 33] width 23 height 12
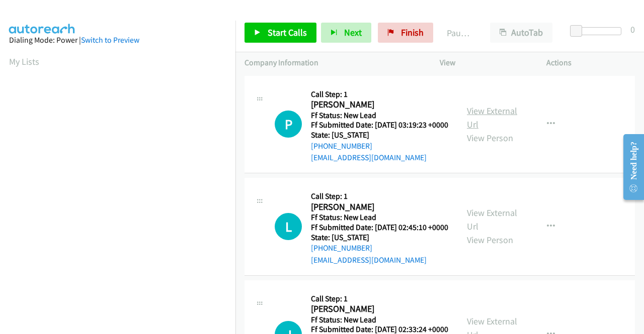
drag, startPoint x: 480, startPoint y: 104, endPoint x: 478, endPoint y: 112, distance: 8.3
click at [480, 104] on div "View External Url View Person View External Url Email Schedule/Manage Callback …" at bounding box center [516, 124] width 116 height 79
click at [478, 112] on link "View External Url" at bounding box center [492, 117] width 50 height 25
click at [481, 229] on link "View External Url" at bounding box center [492, 219] width 50 height 25
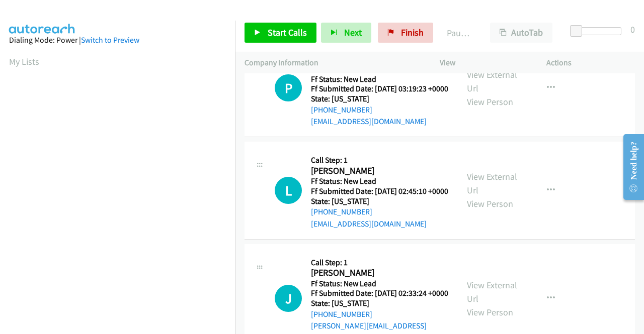
scroll to position [50, 0]
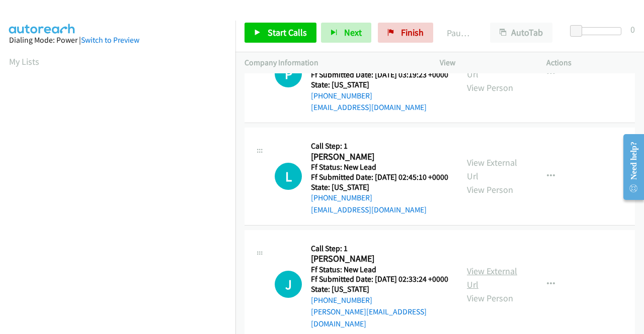
click at [488, 288] on link "View External Url" at bounding box center [492, 277] width 50 height 25
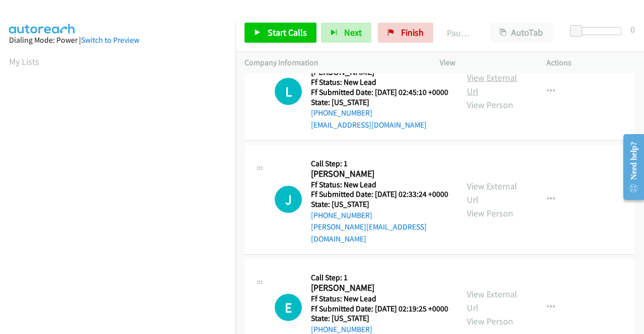
scroll to position [201, 0]
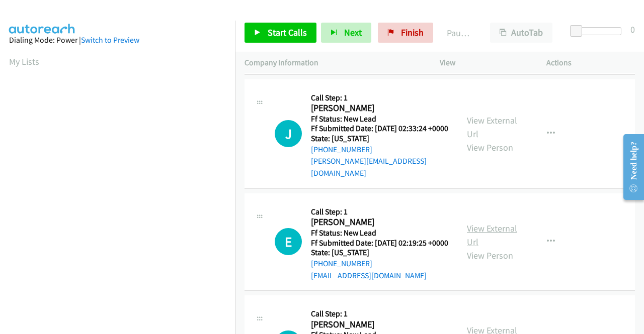
click at [509, 248] on link "View External Url" at bounding box center [492, 235] width 50 height 25
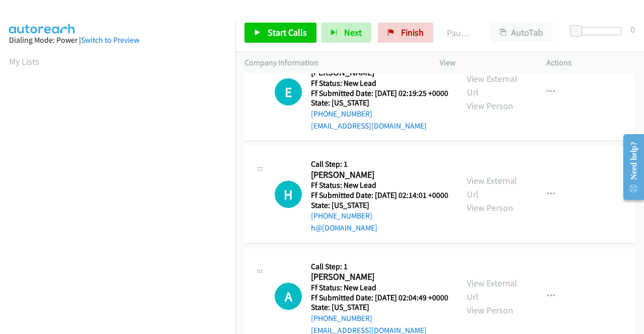
scroll to position [352, 0]
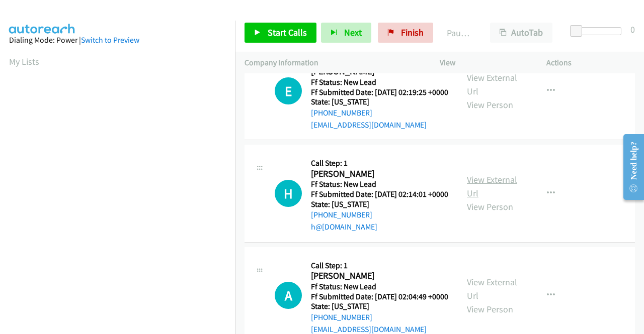
click at [490, 199] on link "View External Url" at bounding box center [492, 186] width 50 height 25
drag, startPoint x: 289, startPoint y: 37, endPoint x: 301, endPoint y: 44, distance: 14.0
click at [289, 37] on span "Start Calls" at bounding box center [286, 33] width 39 height 12
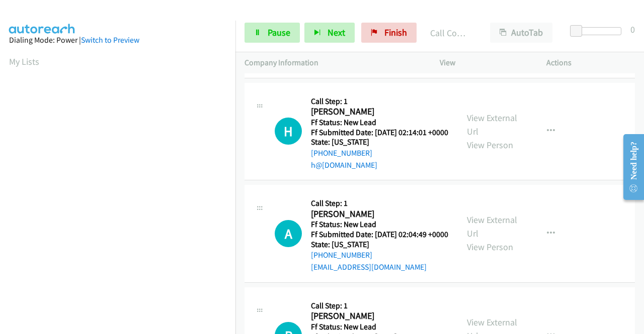
scroll to position [513, 0]
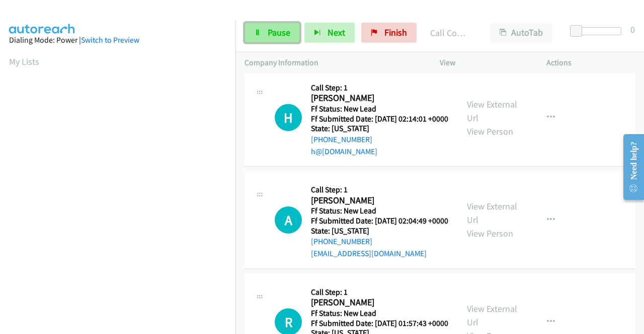
click at [269, 31] on span "Pause" at bounding box center [278, 33] width 23 height 12
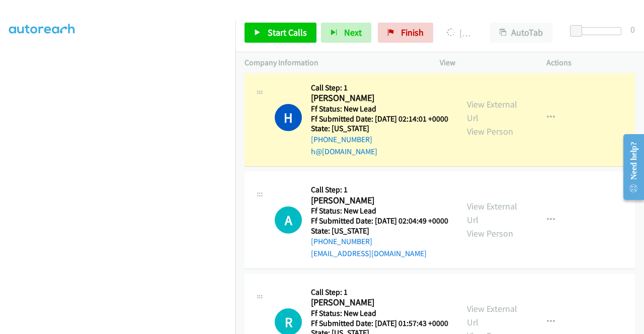
scroll to position [0, 0]
